Goal: Book appointment/travel/reservation

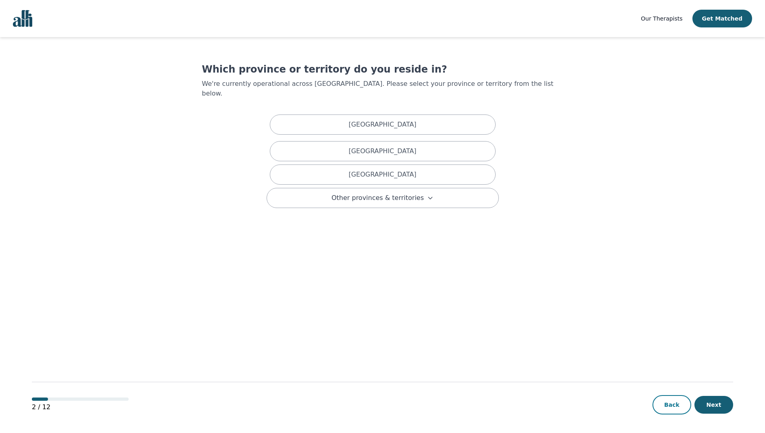
click at [683, 413] on button "Back" at bounding box center [672, 404] width 39 height 19
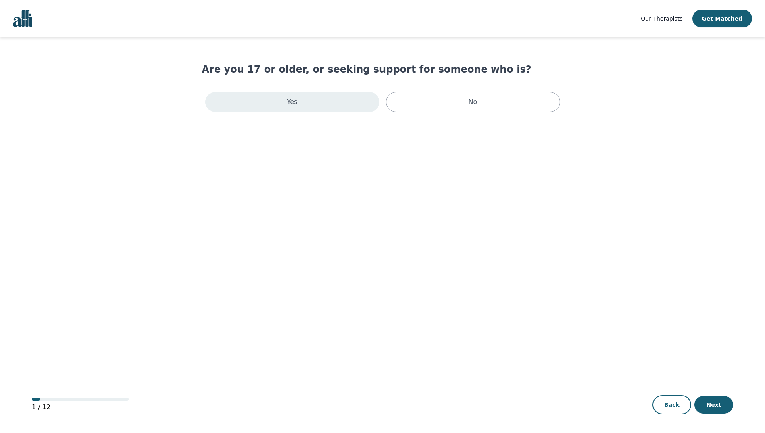
click at [349, 101] on div "Yes" at bounding box center [292, 102] width 174 height 20
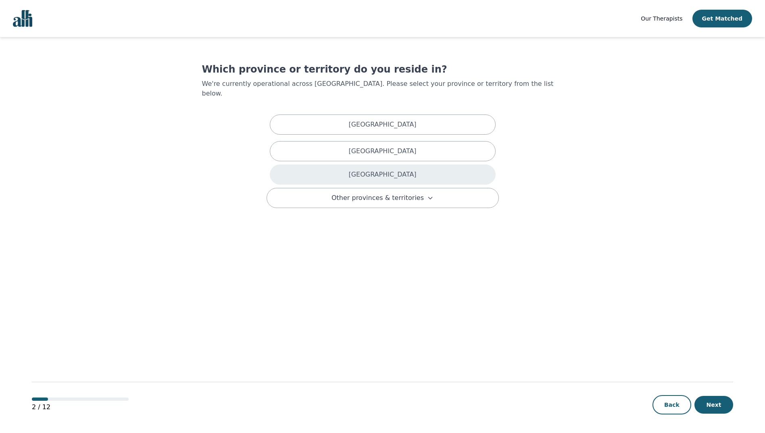
click at [364, 165] on div "[GEOGRAPHIC_DATA]" at bounding box center [383, 175] width 226 height 20
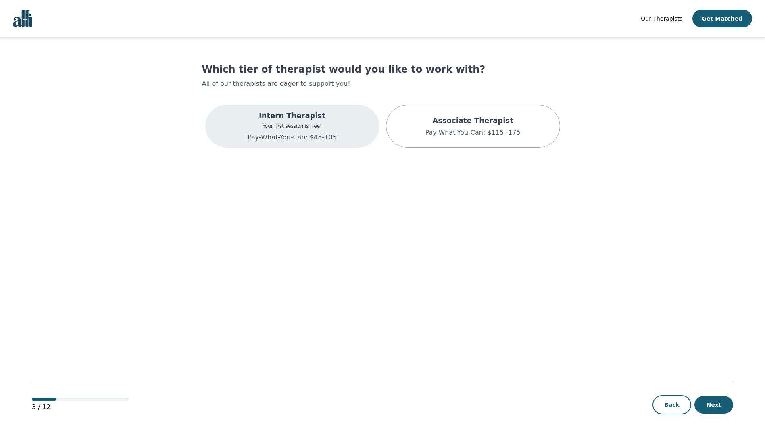
click at [335, 138] on div "Intern Therapist Your first session is free! Pay-What-You-Can: $45-105" at bounding box center [292, 126] width 174 height 43
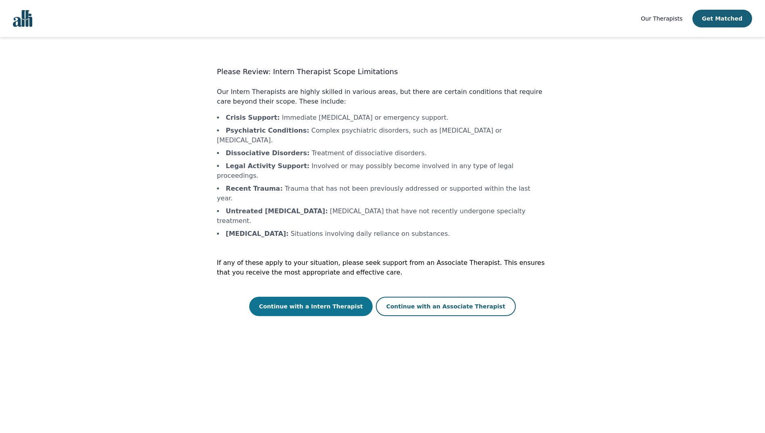
click at [345, 297] on button "Continue with a Intern Therapist" at bounding box center [310, 306] width 123 height 19
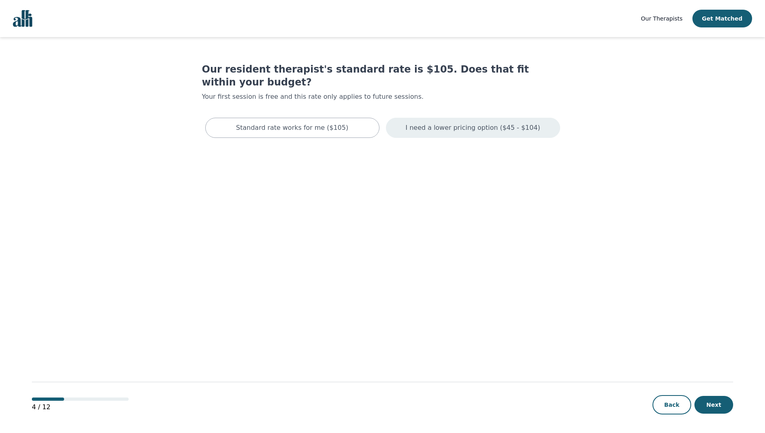
click at [418, 123] on p "I need a lower pricing option ($45 - $104)" at bounding box center [473, 128] width 135 height 10
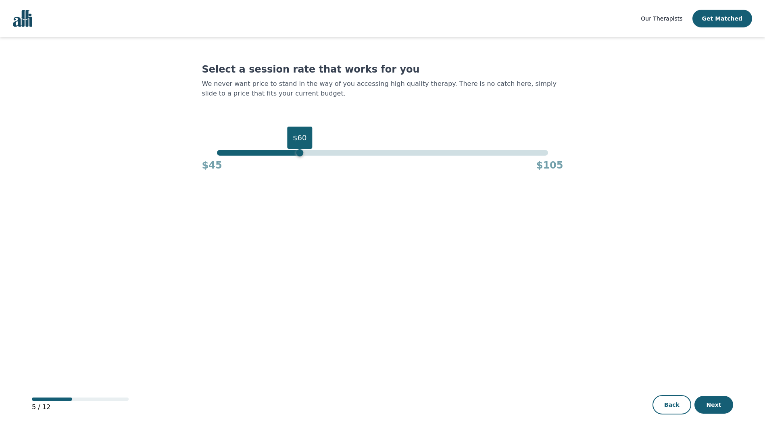
drag, startPoint x: 550, startPoint y: 154, endPoint x: 298, endPoint y: 150, distance: 251.7
click at [298, 150] on div "$60" at bounding box center [299, 152] width 7 height 7
click at [705, 401] on button "Next" at bounding box center [714, 405] width 39 height 18
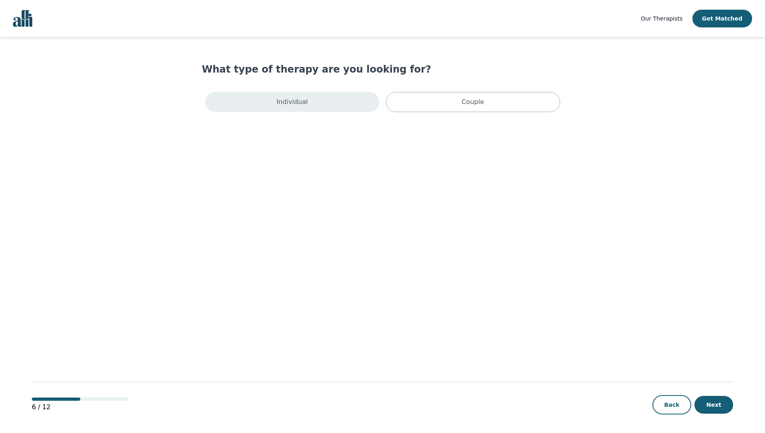
click at [334, 106] on div "Individual" at bounding box center [292, 102] width 174 height 20
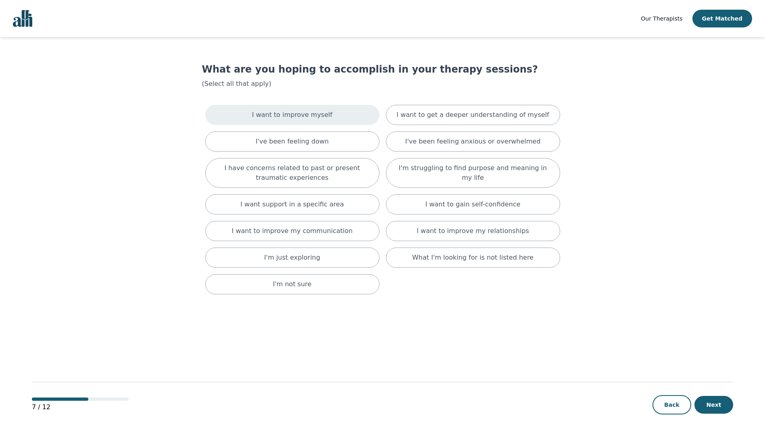
click at [340, 114] on div "I want to improve myself" at bounding box center [292, 115] width 174 height 20
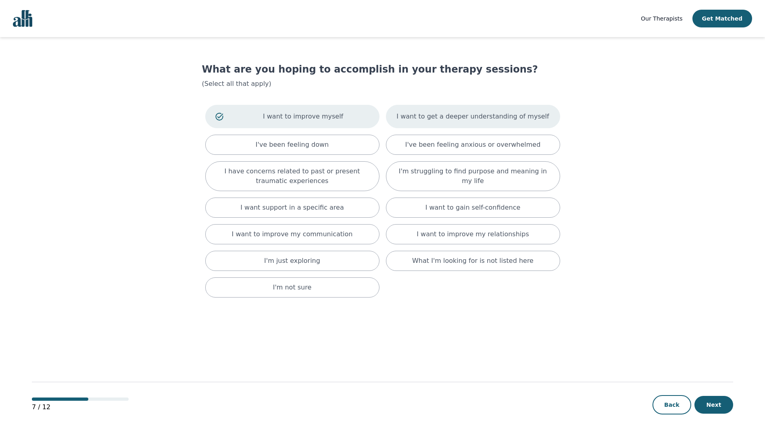
click at [419, 114] on p "I want to get a deeper understanding of myself" at bounding box center [473, 117] width 152 height 10
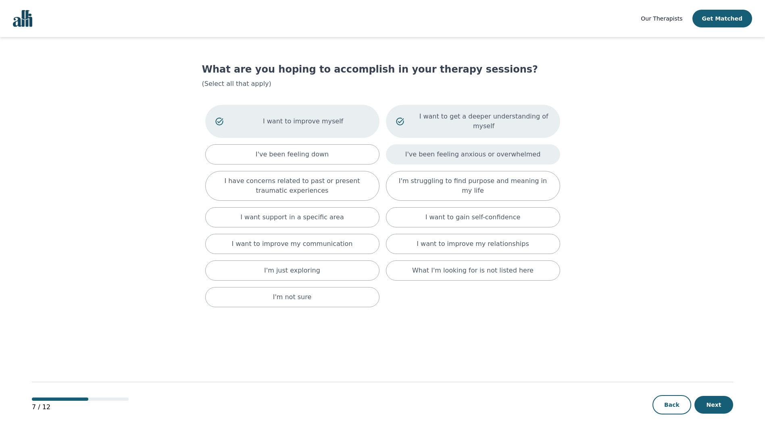
click at [409, 144] on div "I've been feeling anxious or overwhelmed" at bounding box center [473, 154] width 174 height 20
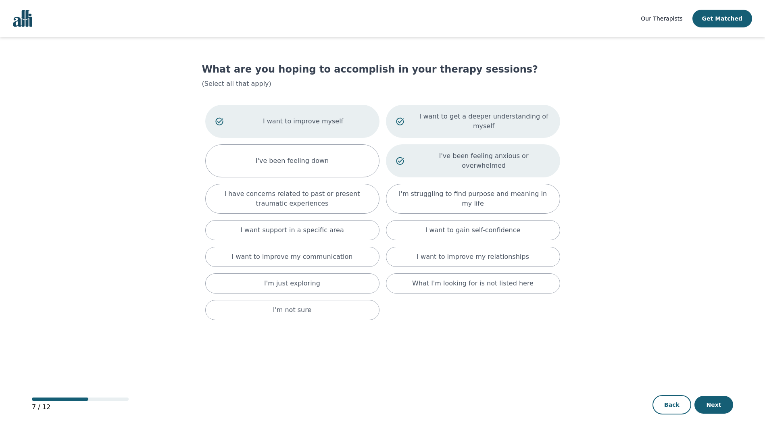
click at [417, 200] on div "I want to improve myself I want to get a deeper understanding of myself I've be…" at bounding box center [382, 213] width 361 height 222
click at [417, 220] on div "I want to gain self-confidence" at bounding box center [473, 230] width 174 height 20
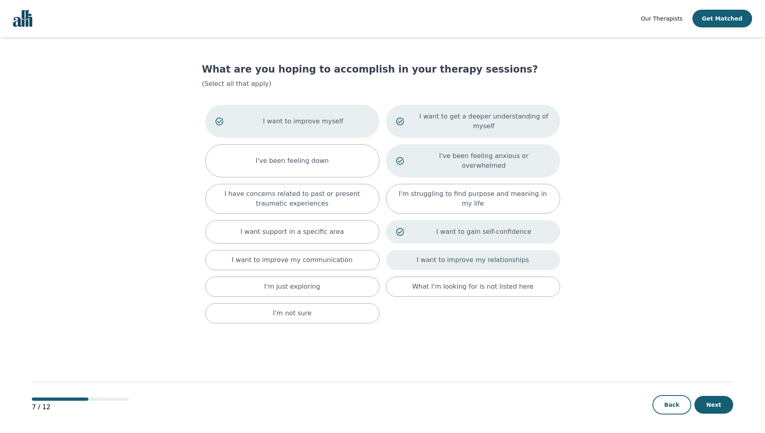
click at [421, 250] on div "I want to improve my relationships" at bounding box center [473, 260] width 174 height 20
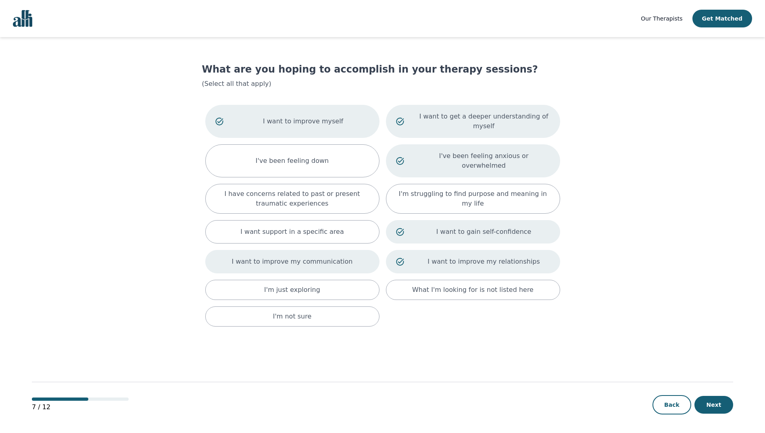
click at [351, 250] on div "I want to improve my communication" at bounding box center [292, 261] width 174 height 23
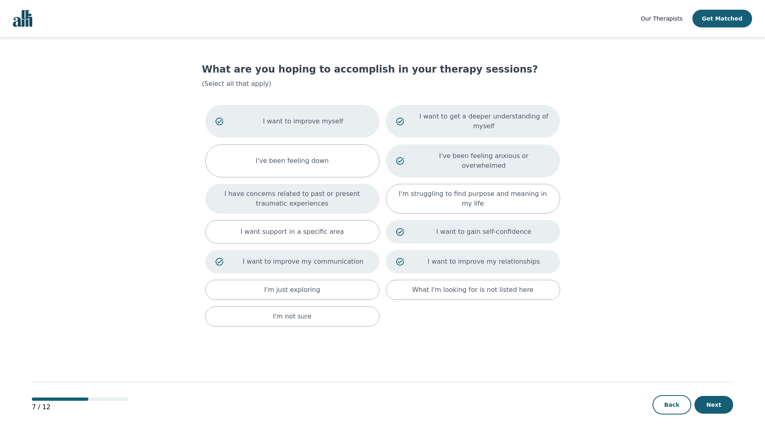
click at [342, 189] on p "I have concerns related to past or present traumatic experiences" at bounding box center [292, 198] width 154 height 19
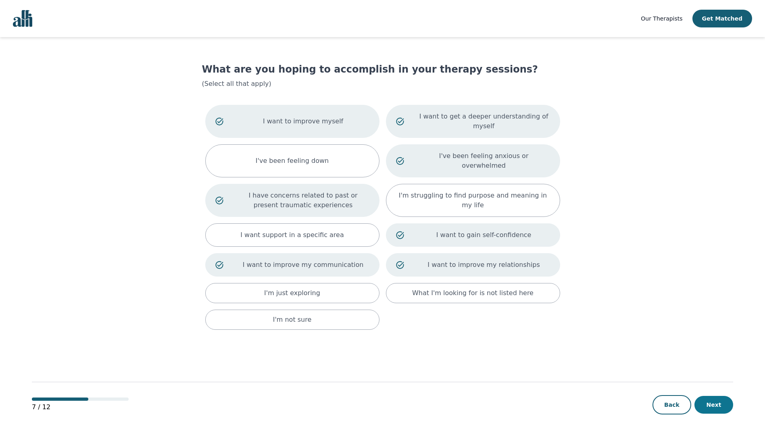
click at [710, 403] on button "Next" at bounding box center [714, 405] width 39 height 18
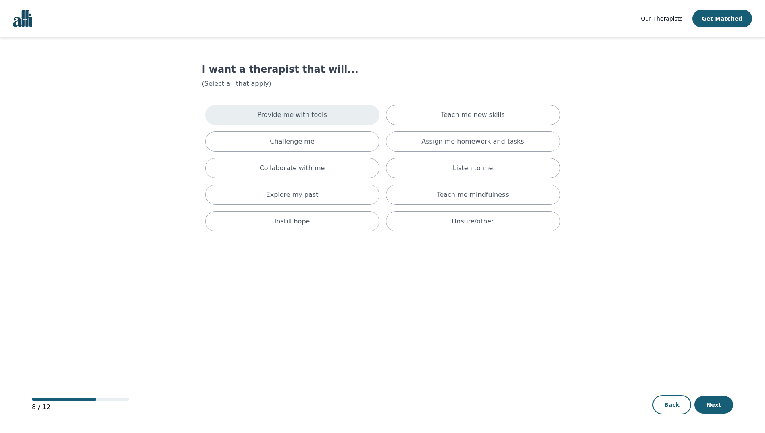
click at [330, 116] on div "Provide me with tools" at bounding box center [292, 115] width 174 height 20
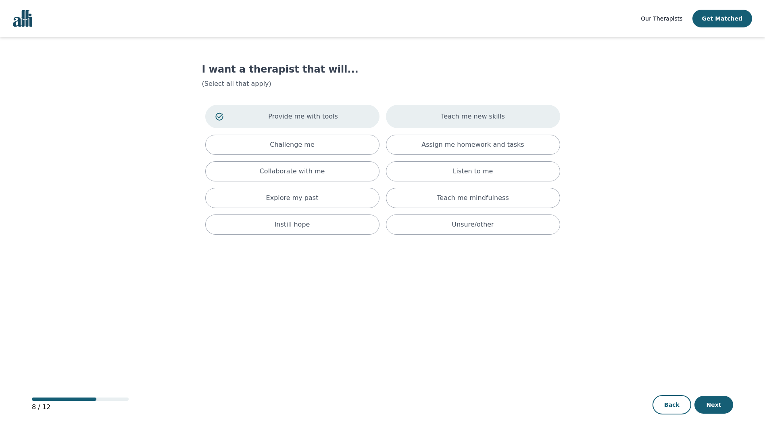
click at [426, 119] on div "Teach me new skills" at bounding box center [473, 116] width 174 height 23
click at [425, 134] on div "Provide me with tools Teach me new skills Challenge me Assign me homework and t…" at bounding box center [382, 170] width 361 height 136
click at [422, 139] on div "Assign me homework and tasks" at bounding box center [473, 145] width 174 height 20
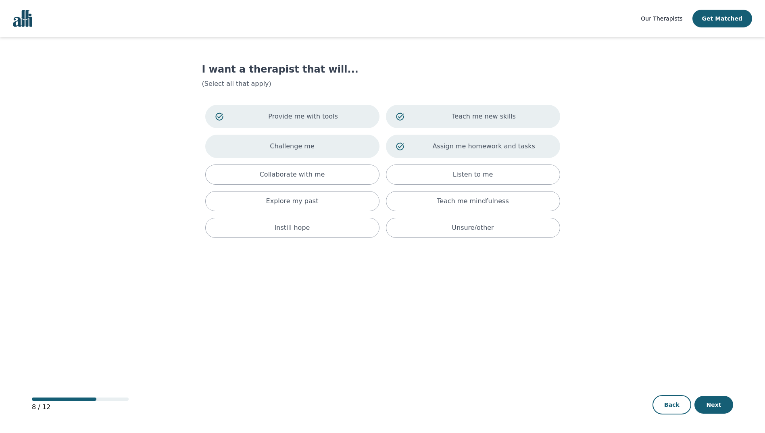
click at [355, 143] on div "Challenge me" at bounding box center [292, 146] width 174 height 23
click at [344, 175] on div "Collaborate with me" at bounding box center [292, 175] width 174 height 20
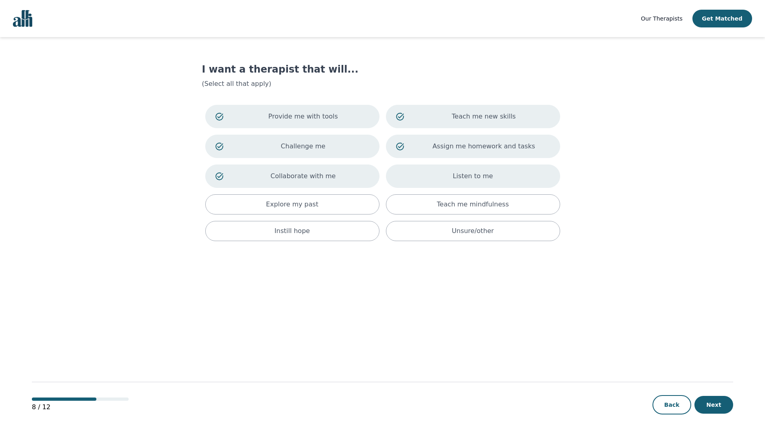
click at [436, 182] on div "Listen to me" at bounding box center [473, 176] width 174 height 23
click at [431, 206] on div "Teach me mindfulness" at bounding box center [473, 204] width 174 height 20
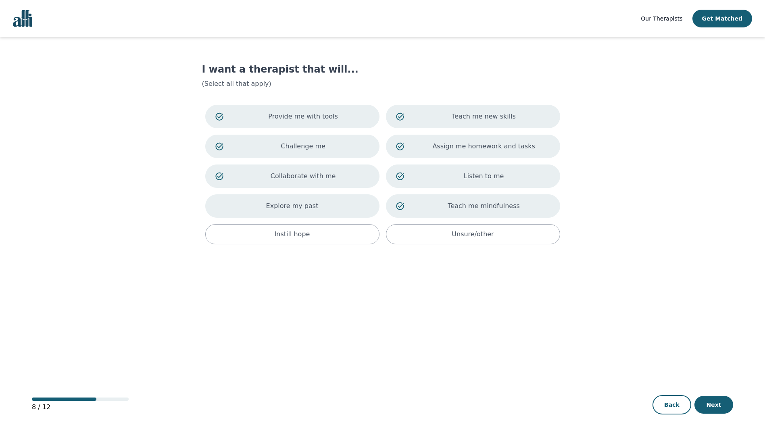
click at [353, 203] on div "Explore my past" at bounding box center [292, 205] width 174 height 23
click at [351, 232] on div "Instill hope" at bounding box center [292, 234] width 174 height 20
click at [342, 233] on p "Instill hope" at bounding box center [303, 236] width 132 height 10
click at [700, 401] on button "Next" at bounding box center [714, 405] width 39 height 18
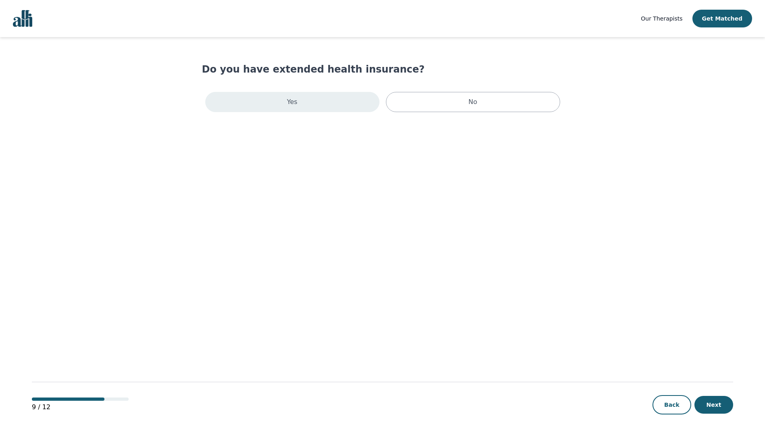
click at [335, 97] on div "Yes" at bounding box center [292, 102] width 174 height 20
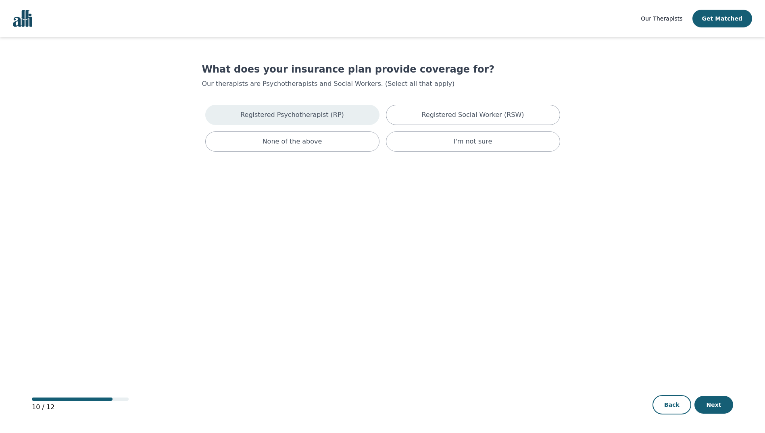
click at [361, 121] on div "Registered Psychotherapist (RP)" at bounding box center [292, 115] width 174 height 20
click at [499, 106] on div "Registered Social Worker (RSW)" at bounding box center [473, 116] width 174 height 23
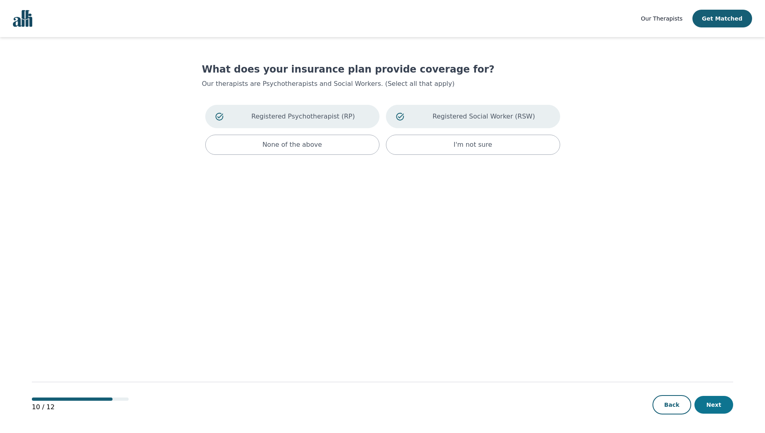
click at [719, 407] on button "Next" at bounding box center [714, 405] width 39 height 18
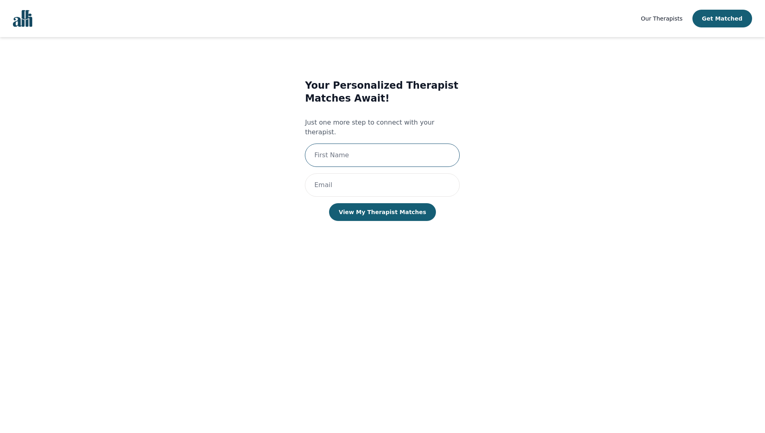
click at [384, 150] on input "text" at bounding box center [382, 155] width 155 height 23
type input "Victoria"
type input "[EMAIL_ADDRESS][DOMAIN_NAME]"
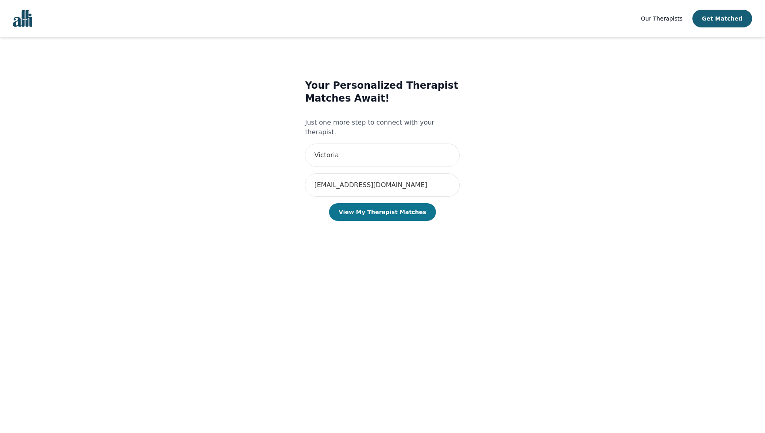
click at [392, 206] on button "View My Therapist Matches" at bounding box center [382, 212] width 107 height 18
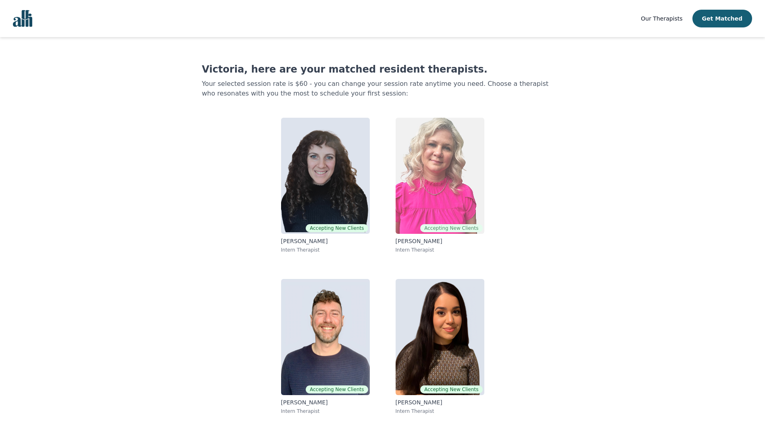
click at [425, 208] on img at bounding box center [440, 176] width 89 height 116
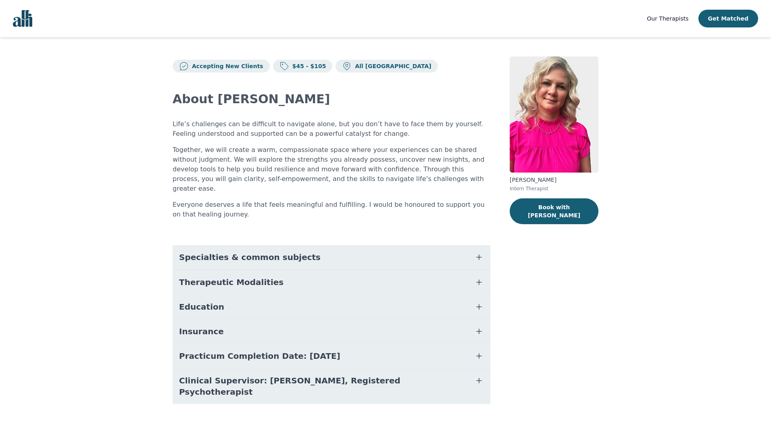
click at [225, 252] on span "Specialties & common subjects" at bounding box center [250, 257] width 142 height 11
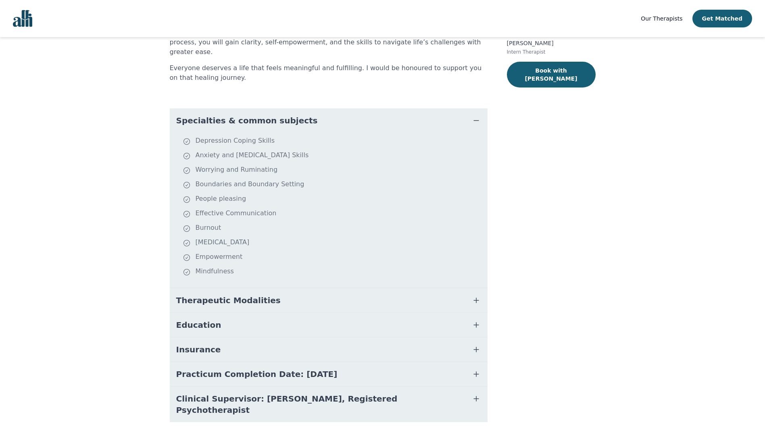
scroll to position [137, 0]
click at [232, 294] on span "Therapeutic Modalities" at bounding box center [228, 299] width 104 height 11
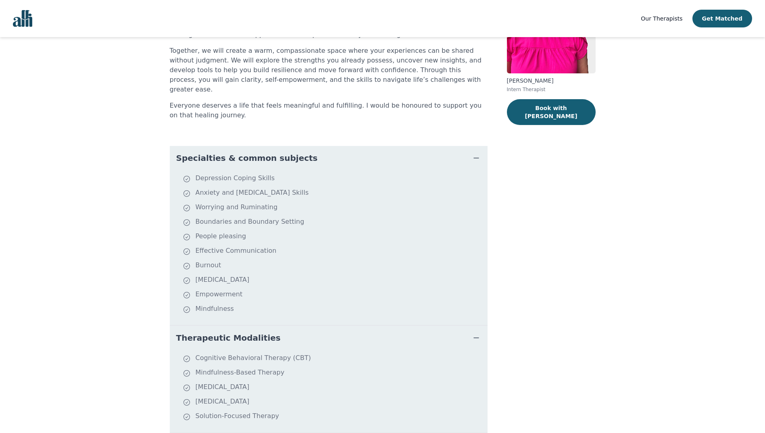
scroll to position [93, 0]
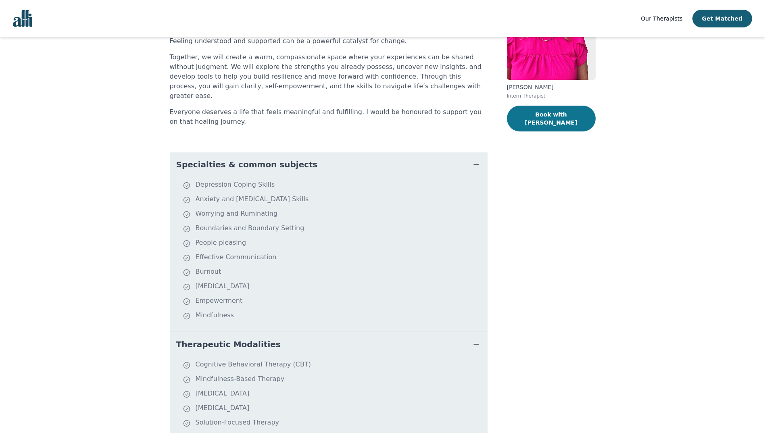
click at [529, 117] on button "Book with [PERSON_NAME]" at bounding box center [551, 119] width 89 height 26
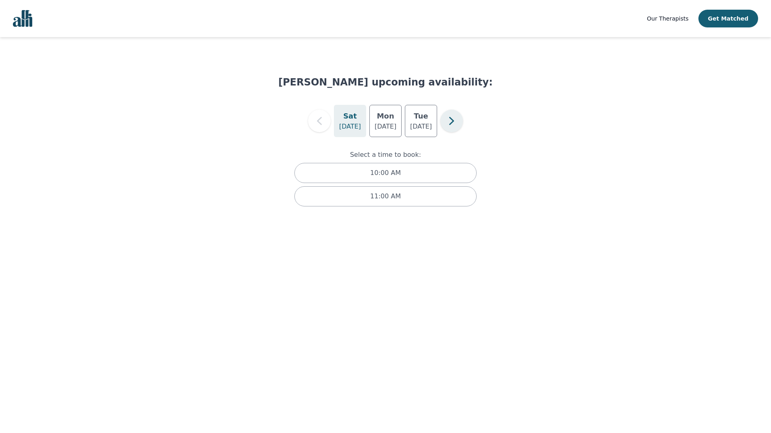
click at [461, 123] on button "button" at bounding box center [451, 121] width 23 height 23
click at [319, 122] on icon "button" at bounding box center [319, 121] width 5 height 8
click at [375, 132] on div "[DATE]" at bounding box center [385, 121] width 32 height 32
click at [422, 126] on p "[DATE]" at bounding box center [421, 127] width 22 height 10
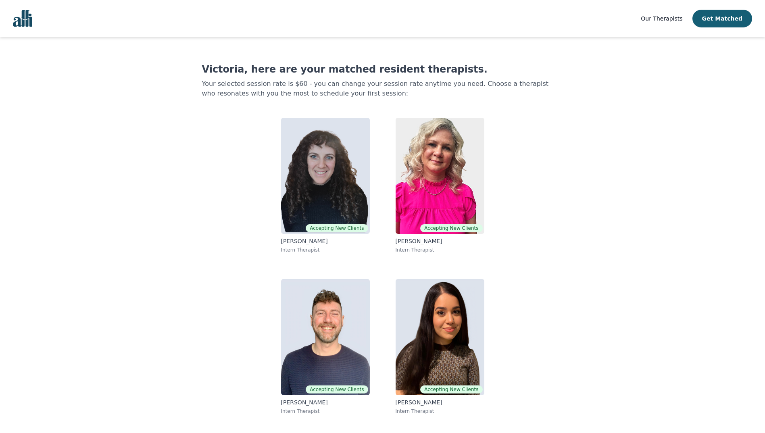
scroll to position [1, 0]
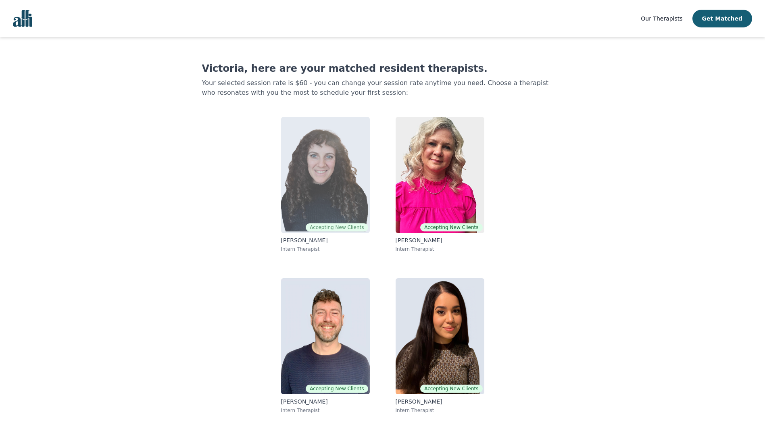
click at [309, 180] on img at bounding box center [325, 175] width 89 height 116
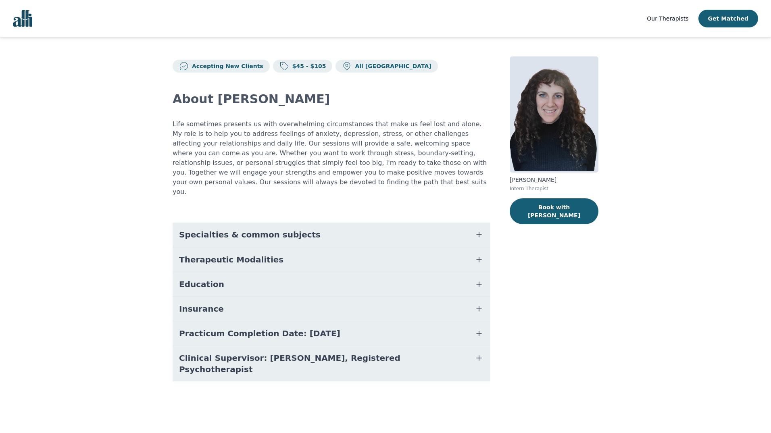
click at [272, 229] on span "Specialties & common subjects" at bounding box center [250, 234] width 142 height 11
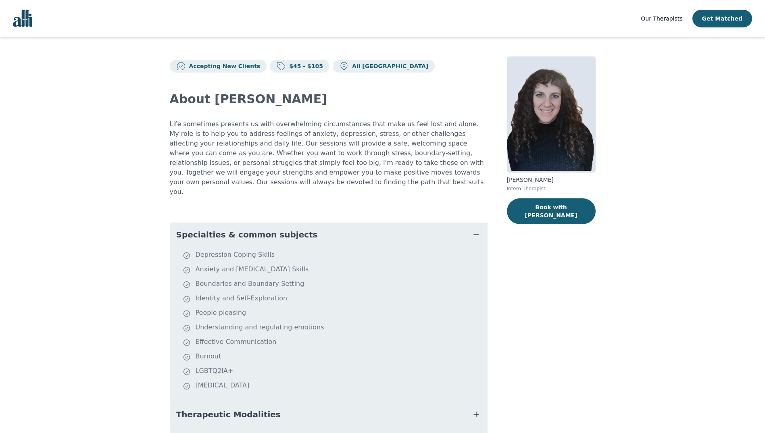
click at [274, 229] on span "Specialties & common subjects" at bounding box center [247, 234] width 142 height 11
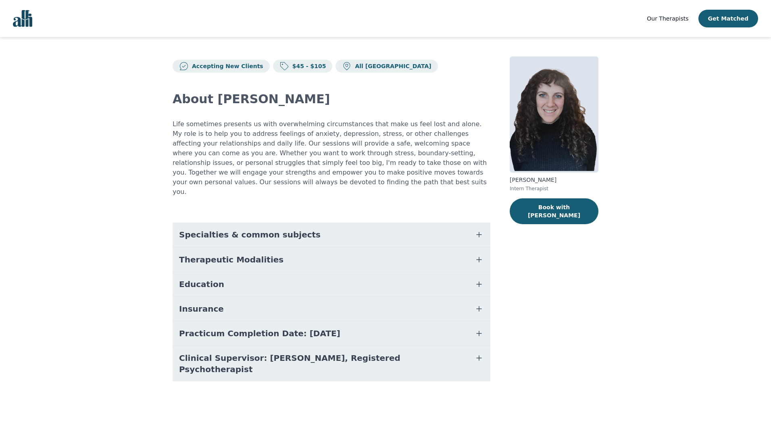
click at [275, 248] on button "Therapeutic Modalities" at bounding box center [332, 260] width 318 height 24
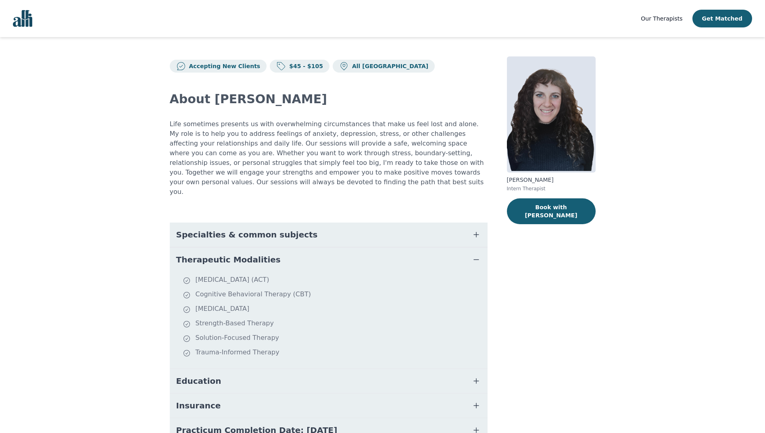
click at [275, 248] on button "Therapeutic Modalities" at bounding box center [329, 260] width 318 height 24
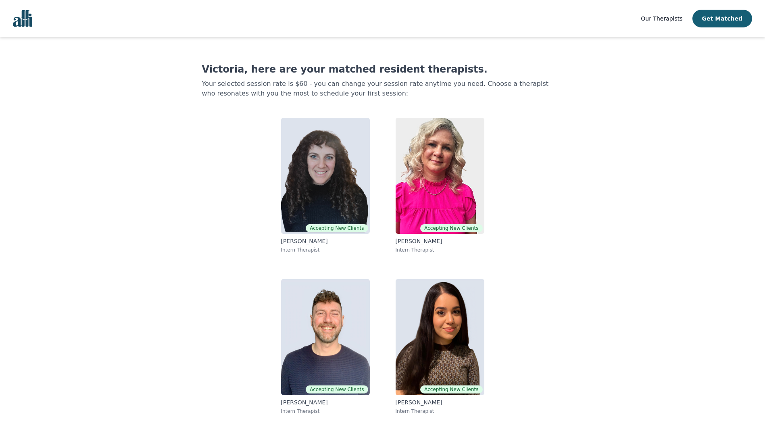
scroll to position [1, 0]
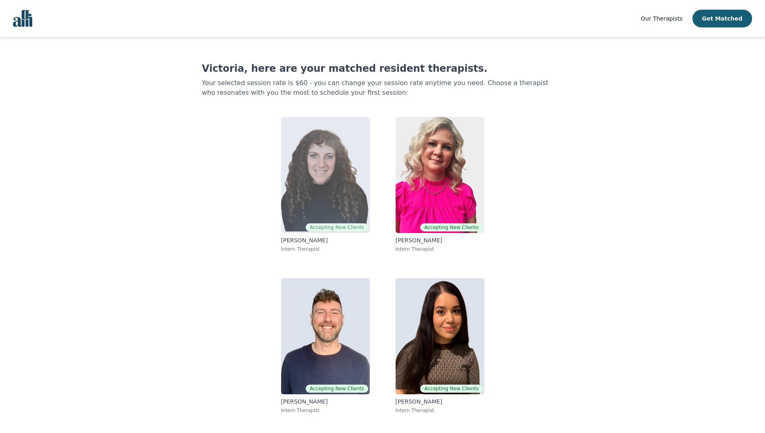
click at [310, 240] on p "[PERSON_NAME]" at bounding box center [325, 240] width 89 height 8
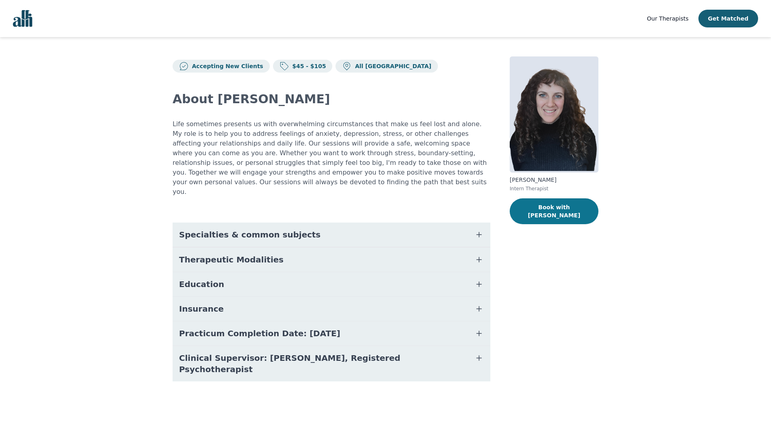
click at [536, 211] on button "Book with [PERSON_NAME]" at bounding box center [554, 211] width 89 height 26
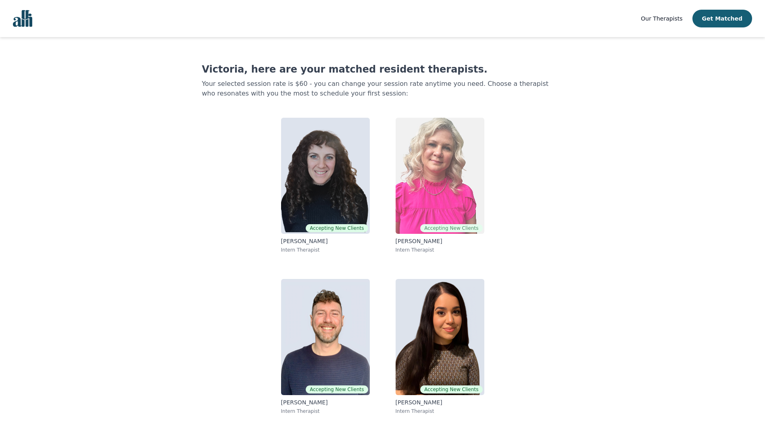
click at [410, 192] on img at bounding box center [440, 176] width 89 height 116
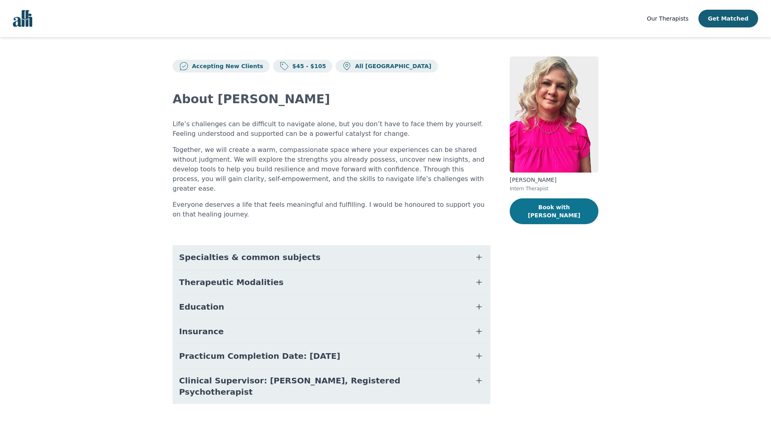
click at [536, 201] on button "Book with [PERSON_NAME]" at bounding box center [554, 211] width 89 height 26
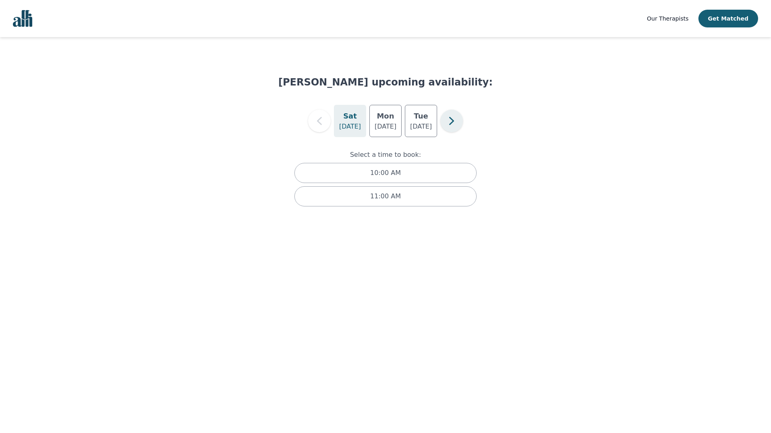
click at [454, 126] on icon "button" at bounding box center [452, 121] width 16 height 16
click at [388, 126] on p "[DATE]" at bounding box center [386, 127] width 22 height 10
click at [346, 121] on h5 "Wed" at bounding box center [350, 116] width 18 height 11
click at [327, 126] on icon "button" at bounding box center [319, 121] width 16 height 16
click at [383, 127] on p "[DATE]" at bounding box center [386, 127] width 22 height 10
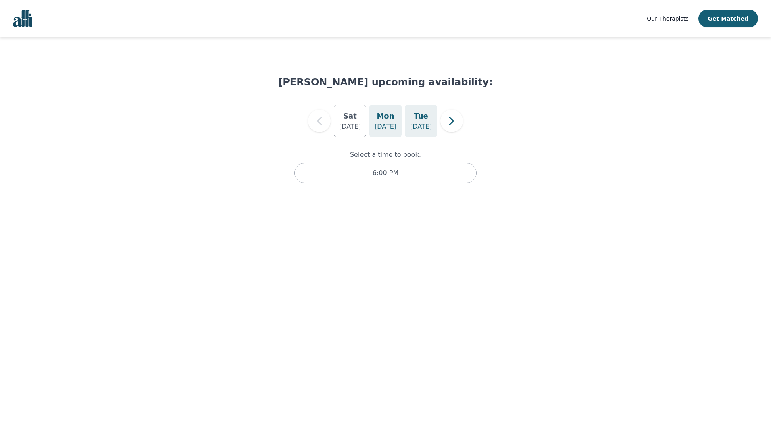
click at [423, 126] on p "[DATE]" at bounding box center [421, 127] width 22 height 10
click at [461, 129] on div "[DATE] [DATE] [DATE]" at bounding box center [385, 121] width 215 height 32
click at [460, 129] on button "button" at bounding box center [451, 121] width 23 height 23
click at [386, 118] on h5 "Thu" at bounding box center [385, 116] width 15 height 11
click at [415, 125] on p "[DATE]" at bounding box center [421, 127] width 22 height 10
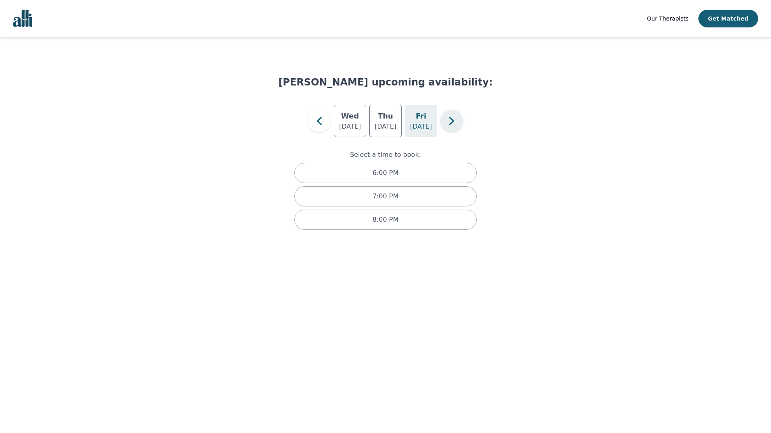
click at [455, 120] on icon "button" at bounding box center [452, 121] width 16 height 16
click at [392, 118] on h5 "Mon" at bounding box center [385, 116] width 17 height 11
click at [318, 123] on icon "button" at bounding box center [319, 121] width 16 height 16
click at [376, 124] on p "[DATE]" at bounding box center [386, 127] width 22 height 10
click at [429, 121] on div "[DATE]" at bounding box center [421, 121] width 32 height 32
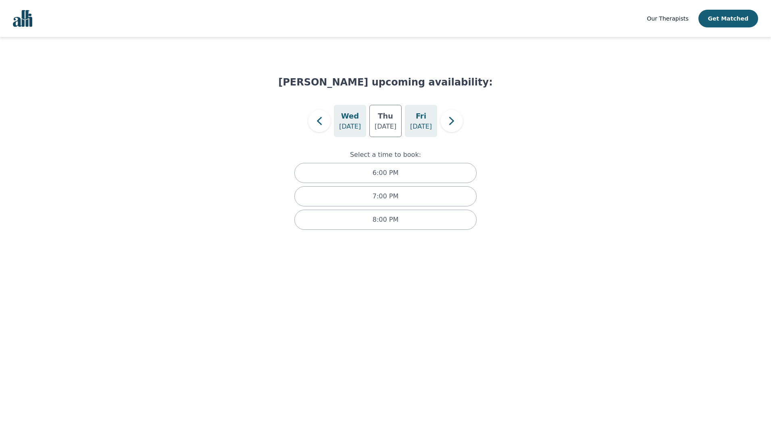
click at [349, 122] on p "[DATE]" at bounding box center [350, 127] width 22 height 10
click at [318, 121] on icon "button" at bounding box center [319, 121] width 5 height 8
click at [390, 129] on p "[DATE]" at bounding box center [386, 127] width 22 height 10
click at [422, 122] on p "[DATE]" at bounding box center [421, 127] width 22 height 10
click at [380, 128] on p "[DATE]" at bounding box center [386, 127] width 22 height 10
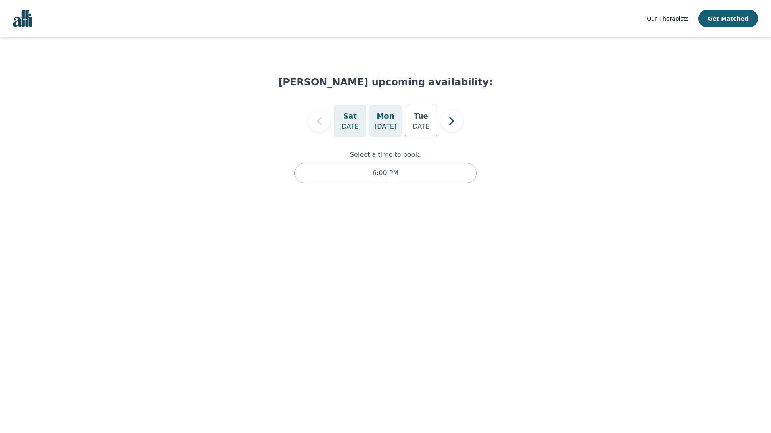
click at [354, 121] on h5 "Sat" at bounding box center [350, 116] width 14 height 11
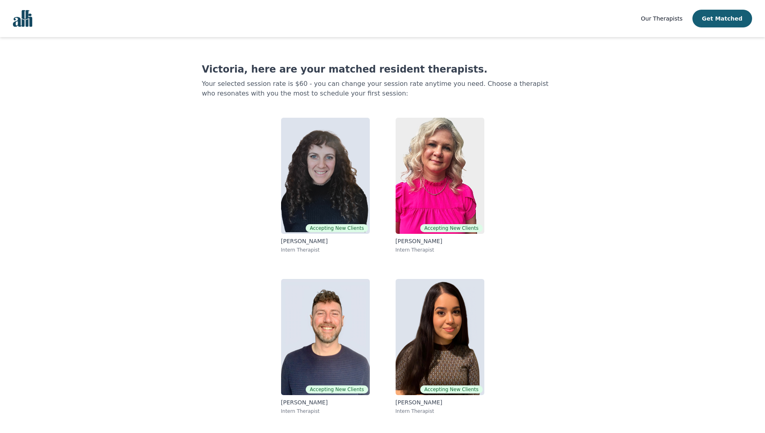
scroll to position [1, 0]
